Goal: Find specific page/section: Find specific page/section

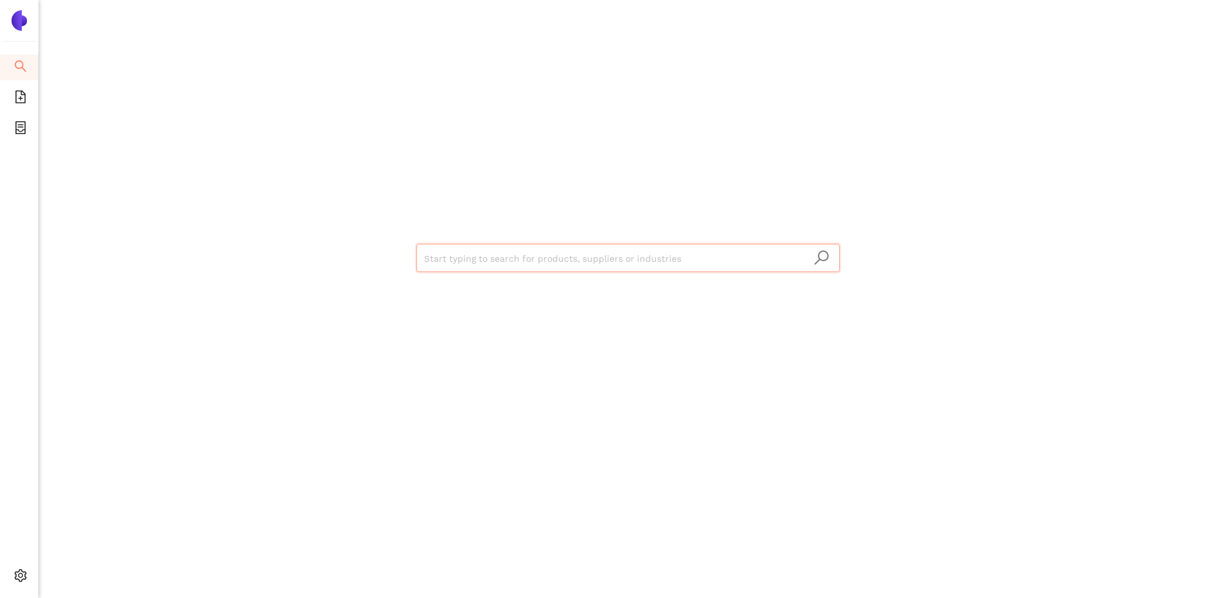
click at [20, 65] on icon "search" at bounding box center [20, 66] width 13 height 13
click at [14, 99] on icon "file-add" at bounding box center [20, 96] width 13 height 13
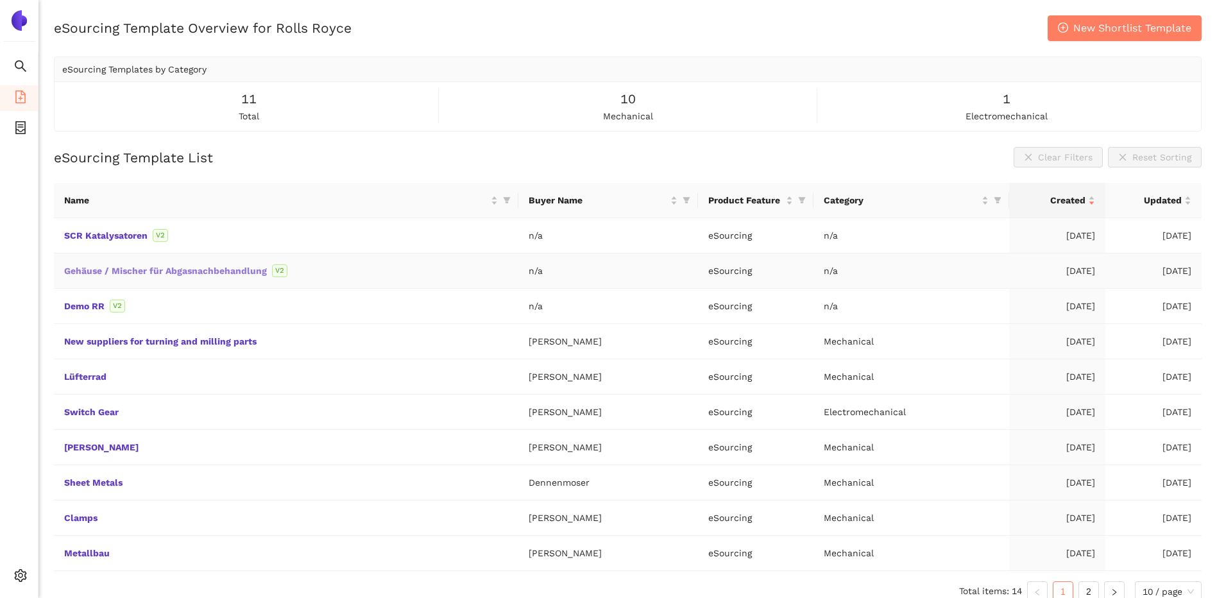
click at [0, 0] on link "Gehäuse / Mischer für Abgasnachbehandlung" at bounding box center [0, 0] width 0 height 0
